Goal: Task Accomplishment & Management: Use online tool/utility

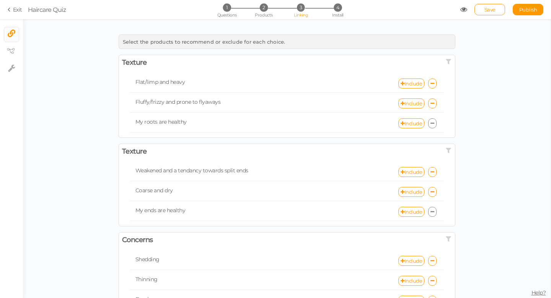
scroll to position [413, 0]
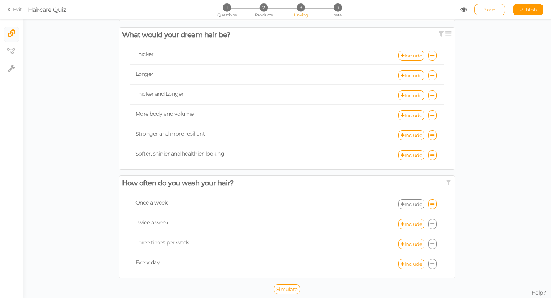
click at [500, 9] on link "Save" at bounding box center [490, 9] width 31 height 11
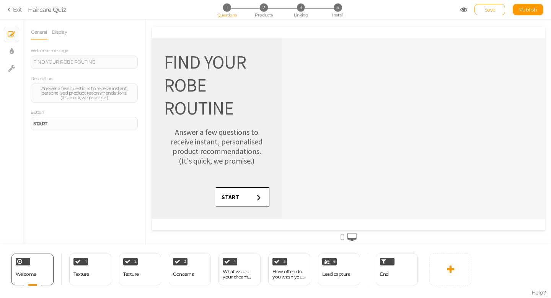
click at [15, 11] on link "Exit" at bounding box center [15, 10] width 15 height 8
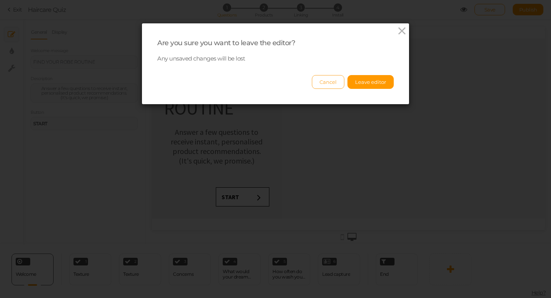
click at [328, 85] on button "Cancel" at bounding box center [328, 82] width 33 height 14
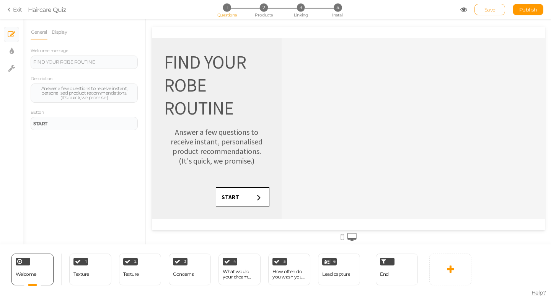
click at [494, 10] on span "Save" at bounding box center [490, 10] width 11 height 6
click at [14, 12] on link "Exit" at bounding box center [15, 10] width 15 height 8
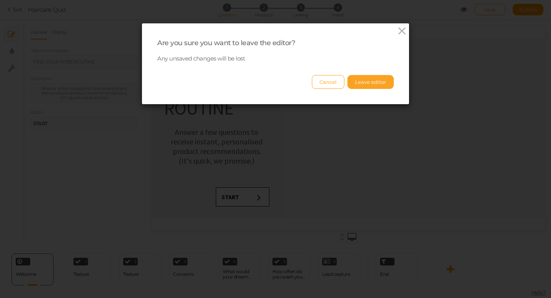
click at [375, 82] on button "Leave editor" at bounding box center [371, 82] width 46 height 14
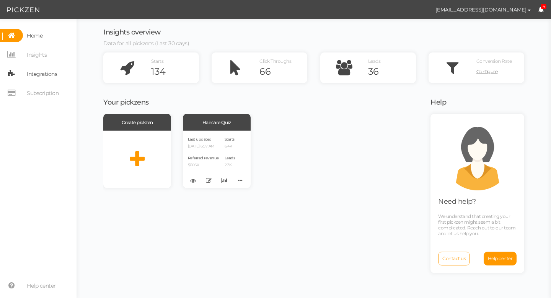
click at [36, 74] on span "Integrations" at bounding box center [42, 74] width 30 height 12
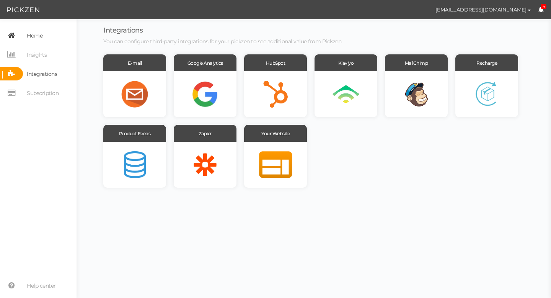
click at [38, 37] on span "Home" at bounding box center [35, 35] width 16 height 12
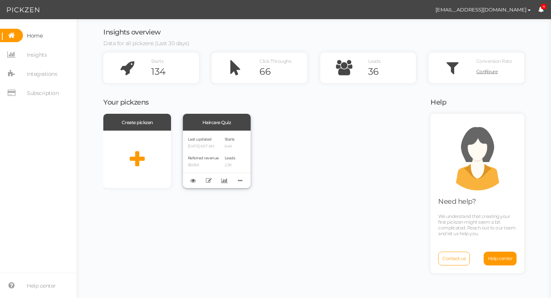
click at [223, 148] on div "Last updated 08/13/2025 6:57 AM Referred revenue $606K Starts 6.4K Leads 2.3K" at bounding box center [217, 159] width 68 height 57
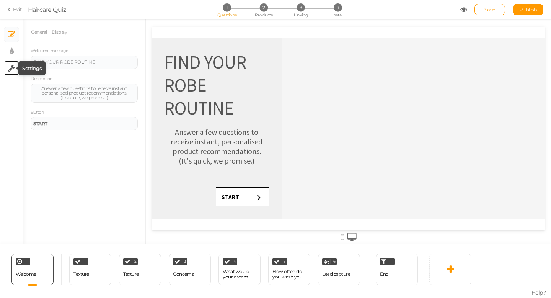
click at [10, 67] on icon at bounding box center [11, 68] width 7 height 8
select select "en"
